Goal: Check status: Check status

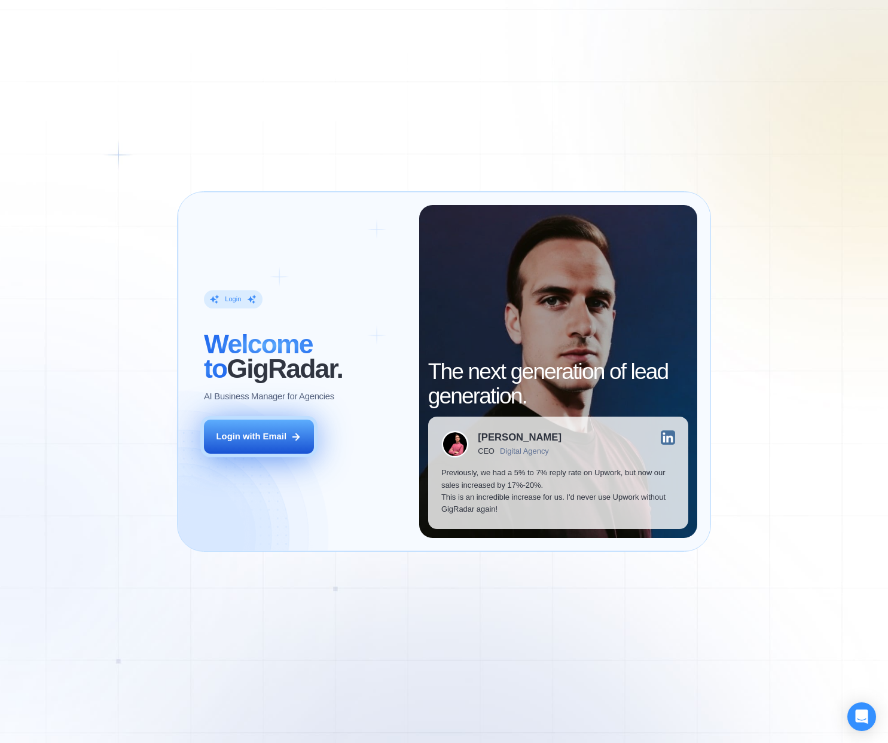
click at [247, 441] on div "Login with Email" at bounding box center [251, 437] width 70 height 12
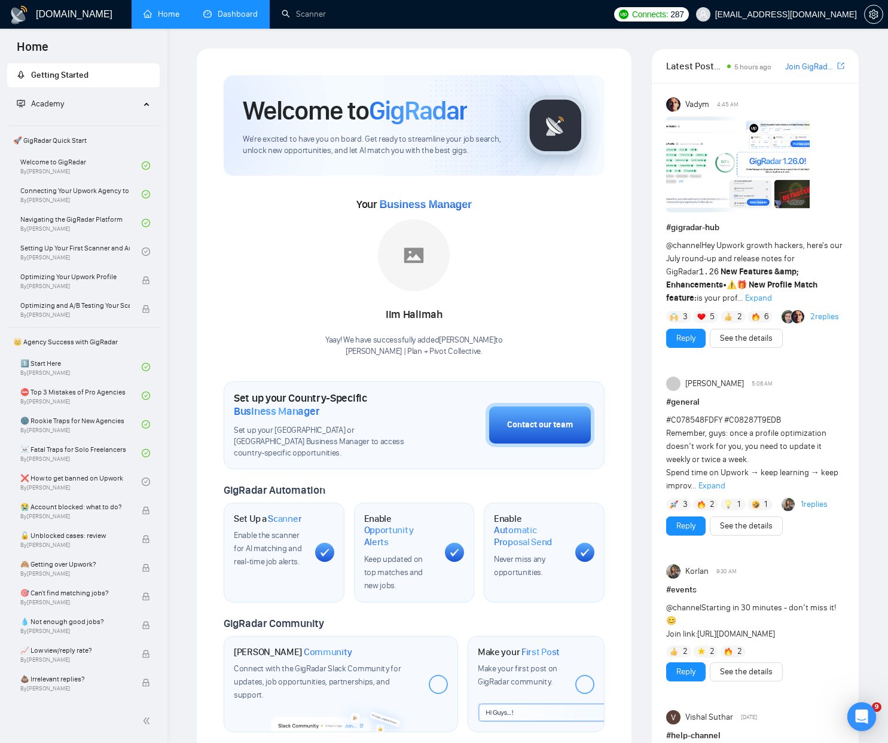
click at [225, 19] on link "Dashboard" at bounding box center [230, 14] width 54 height 10
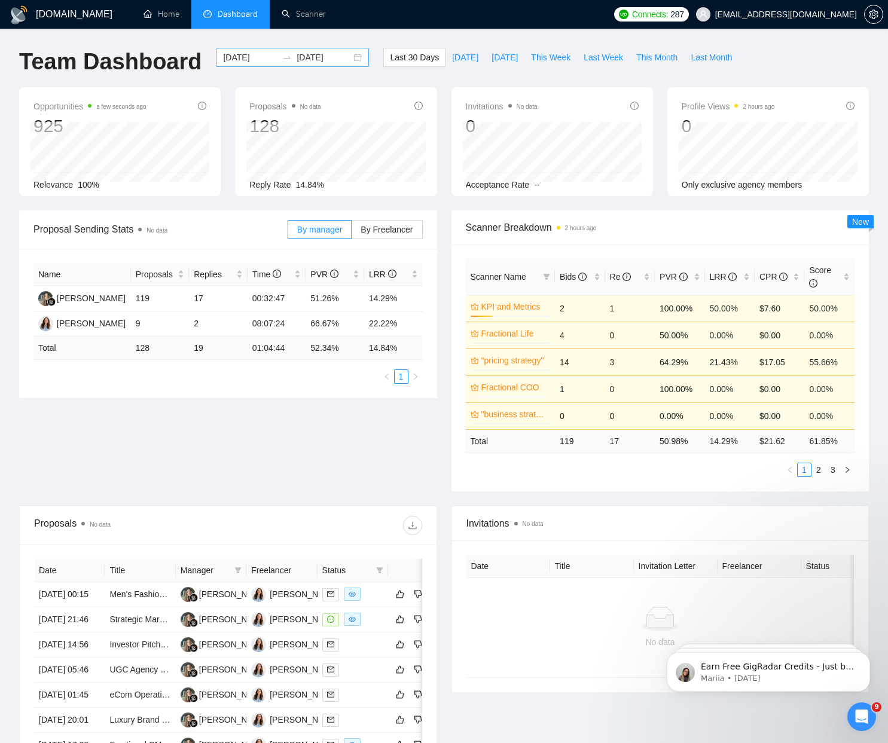
click at [344, 59] on div "2025-07-15 2025-08-14" at bounding box center [292, 57] width 153 height 19
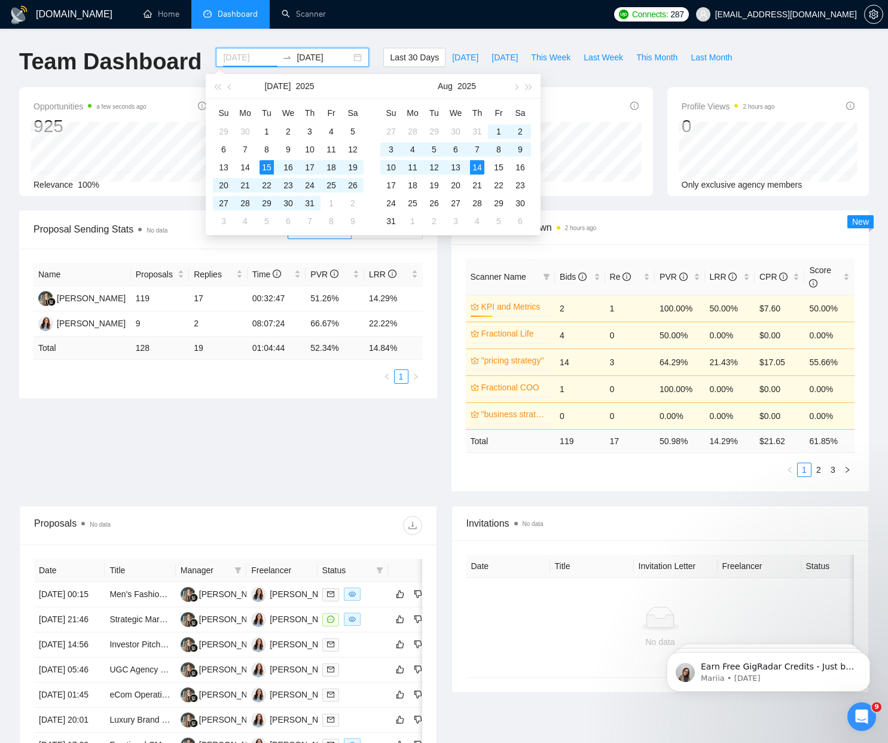
type input "2025-08-14"
click at [481, 168] on div "14" at bounding box center [477, 167] width 14 height 14
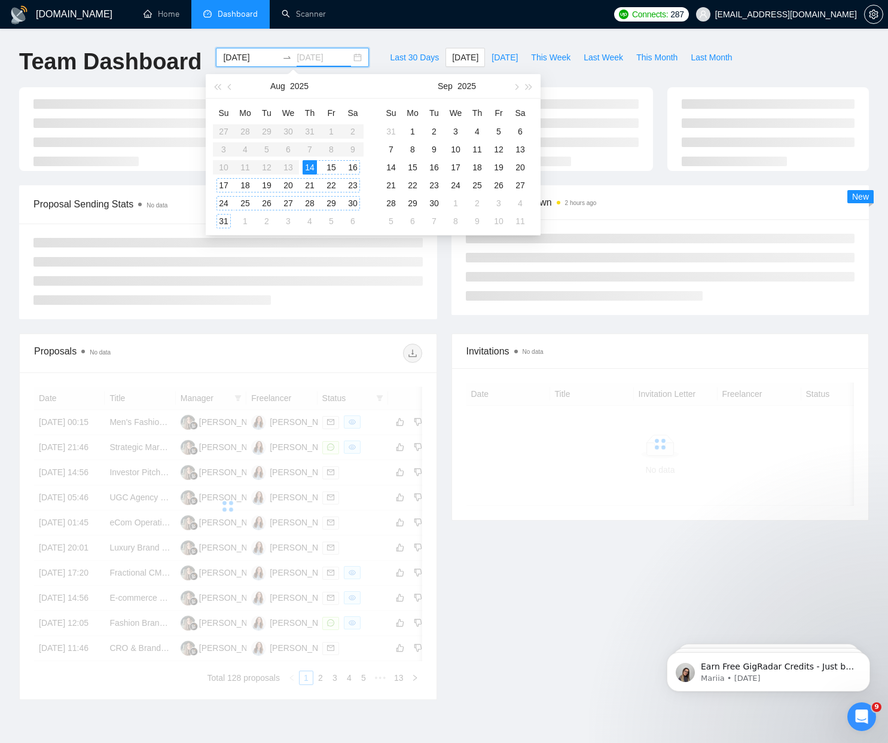
type input "2025-08-14"
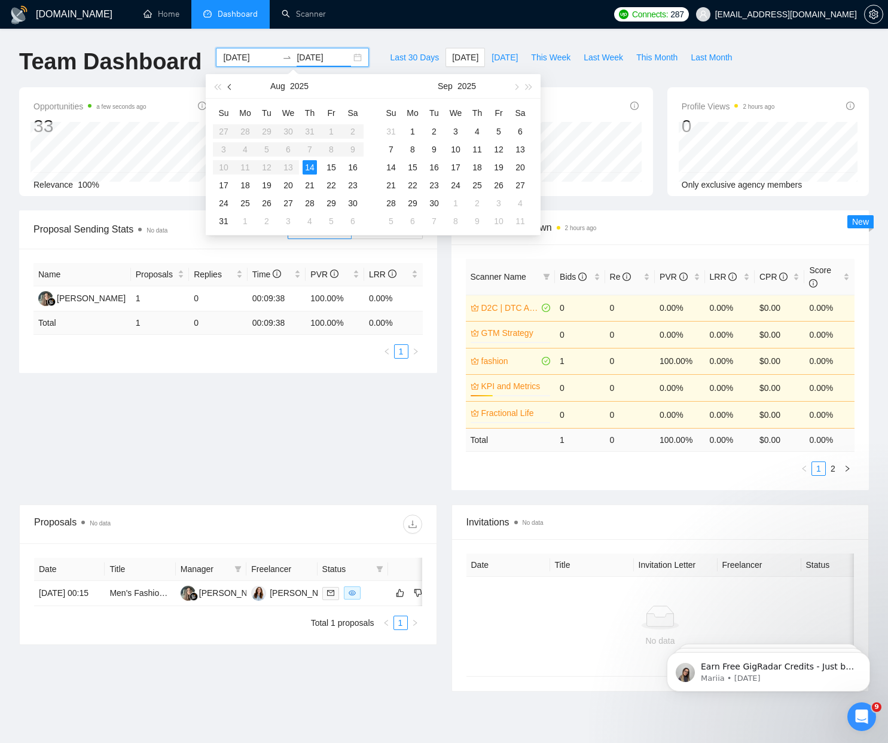
click at [230, 86] on span "button" at bounding box center [231, 87] width 6 height 6
click at [252, 126] on table "Su Mo Tu We Th Fr Sa 29 30 1 2 3 4 5 6 7 8 9 10 11 12 13 14 15 16 17 18 19 20 2…" at bounding box center [288, 166] width 151 height 127
click at [236, 63] on input "2025-08-14" at bounding box center [250, 57] width 54 height 13
type input "2025-07-01"
click at [267, 130] on div "1" at bounding box center [267, 131] width 14 height 14
